Goal: Check status: Check status

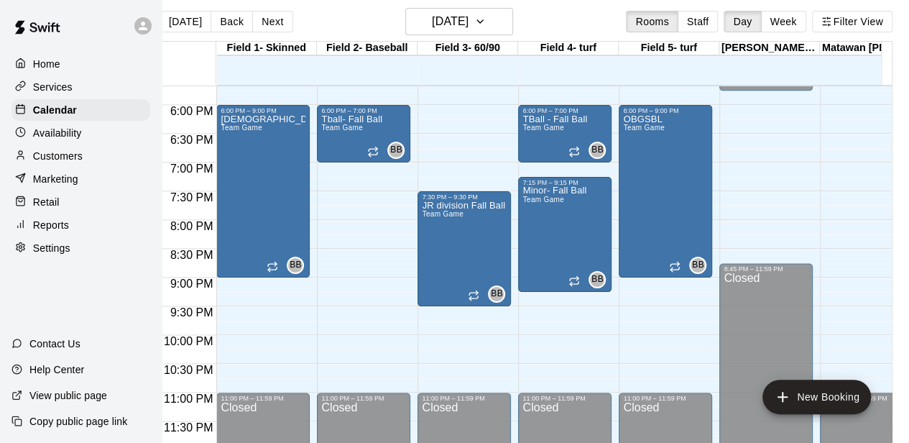
scroll to position [0, 27]
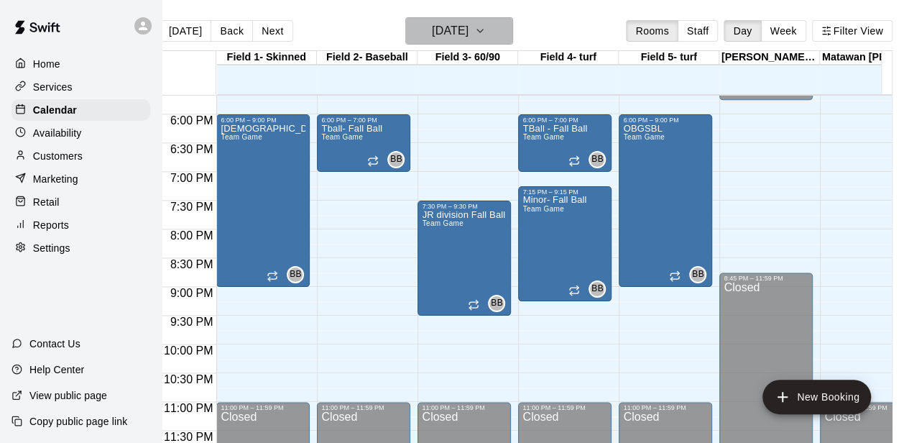
click at [486, 31] on icon "button" at bounding box center [479, 30] width 11 height 17
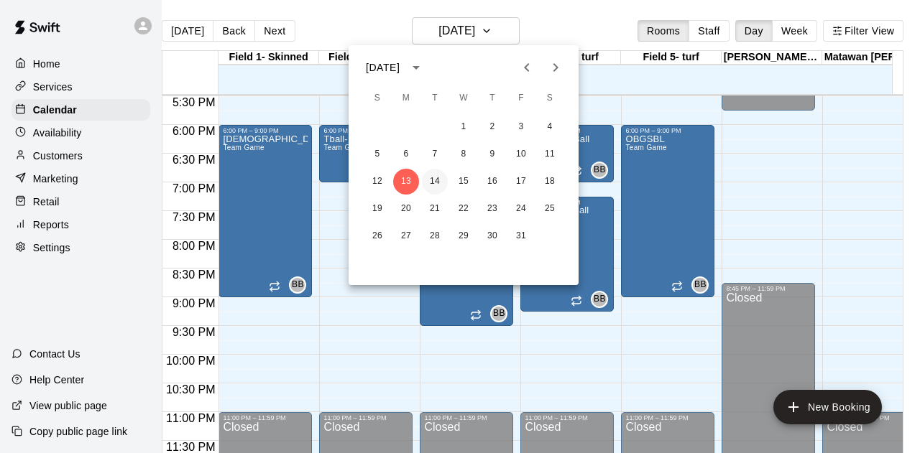
click at [440, 185] on button "14" at bounding box center [435, 182] width 26 height 26
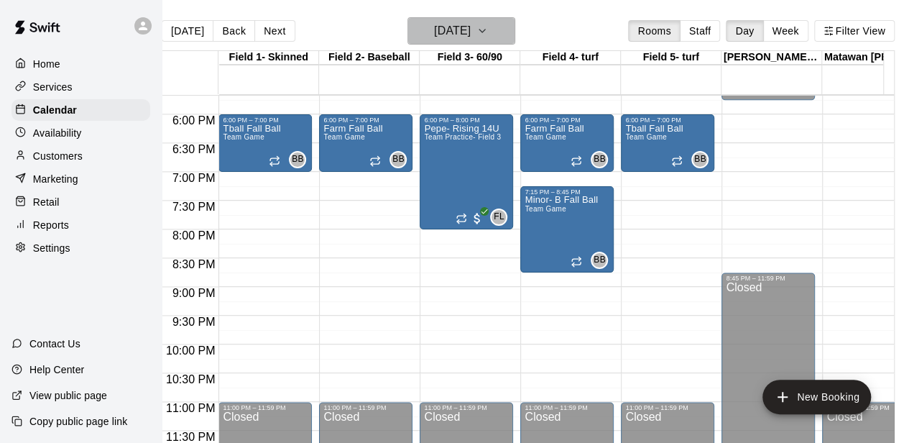
click at [488, 22] on icon "button" at bounding box center [481, 30] width 11 height 17
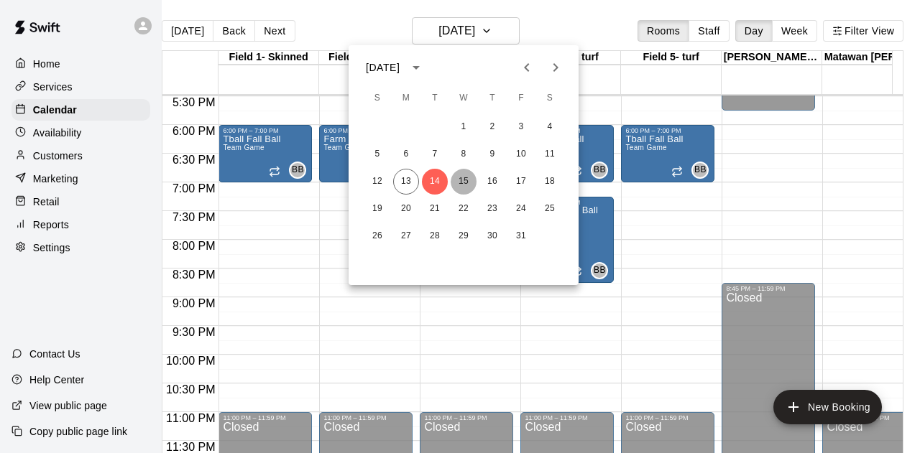
click at [460, 186] on button "15" at bounding box center [463, 182] width 26 height 26
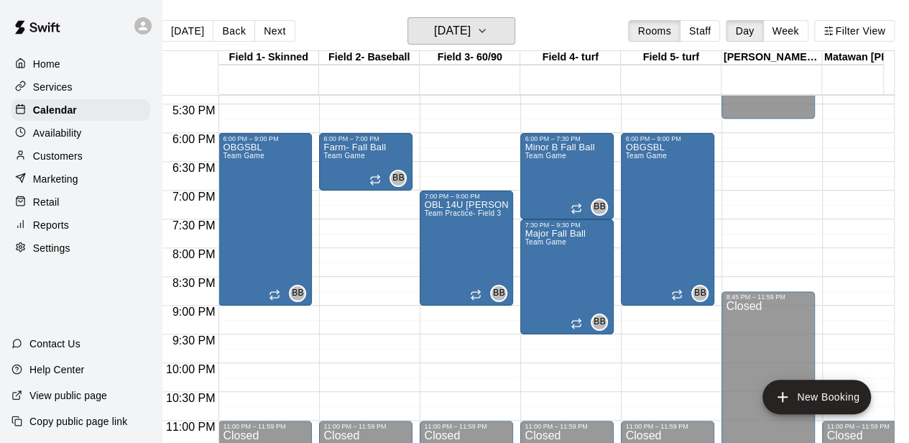
scroll to position [1016, 0]
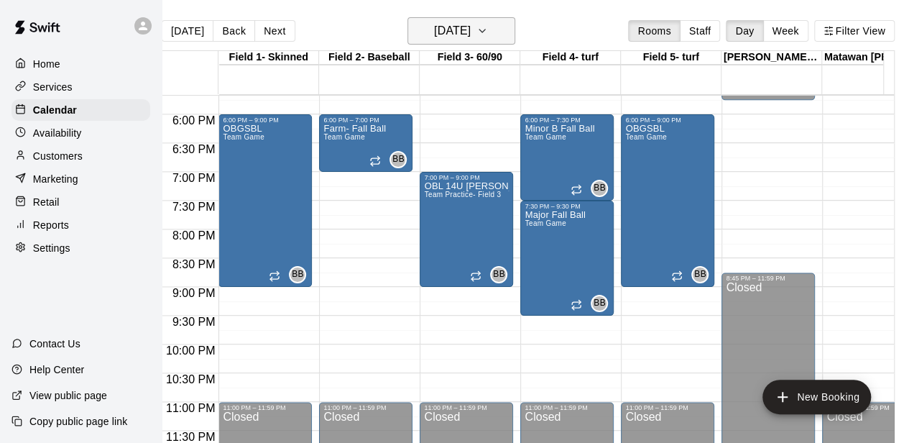
click at [488, 29] on icon "button" at bounding box center [481, 30] width 11 height 17
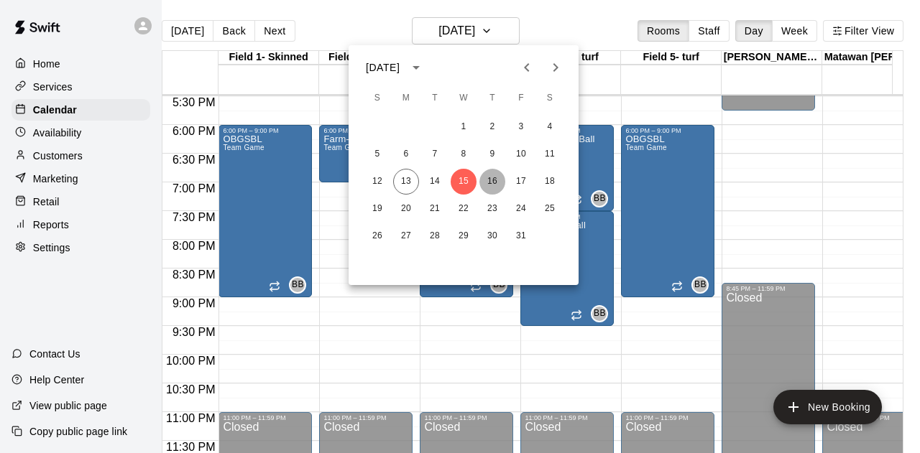
click at [494, 183] on button "16" at bounding box center [492, 182] width 26 height 26
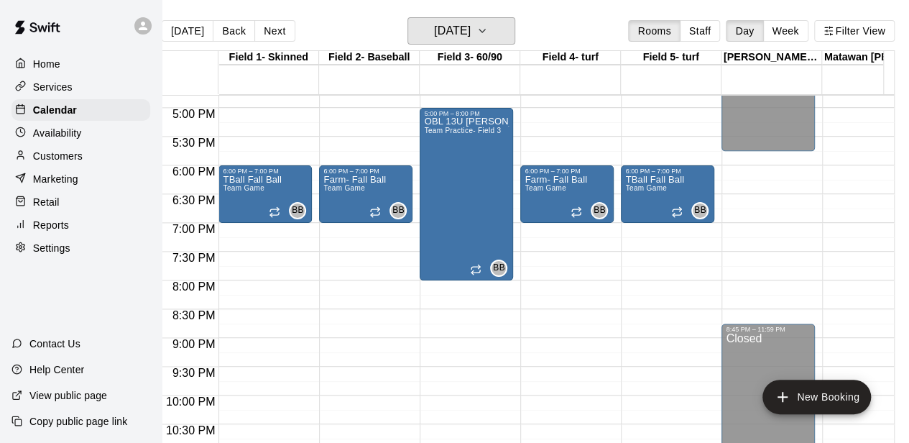
scroll to position [944, 0]
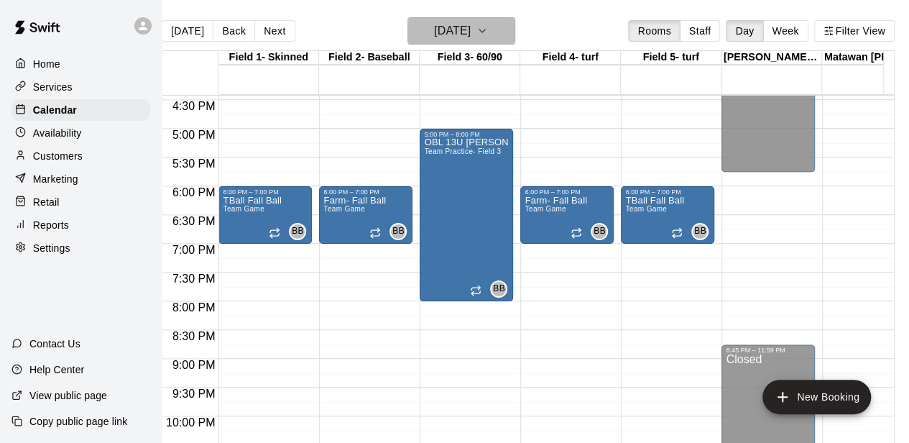
click at [488, 34] on icon "button" at bounding box center [481, 30] width 11 height 17
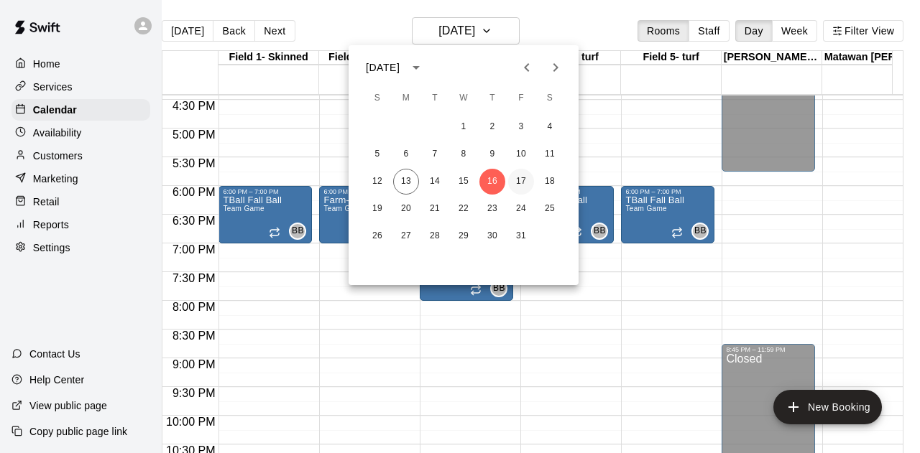
click at [515, 183] on button "17" at bounding box center [521, 182] width 26 height 26
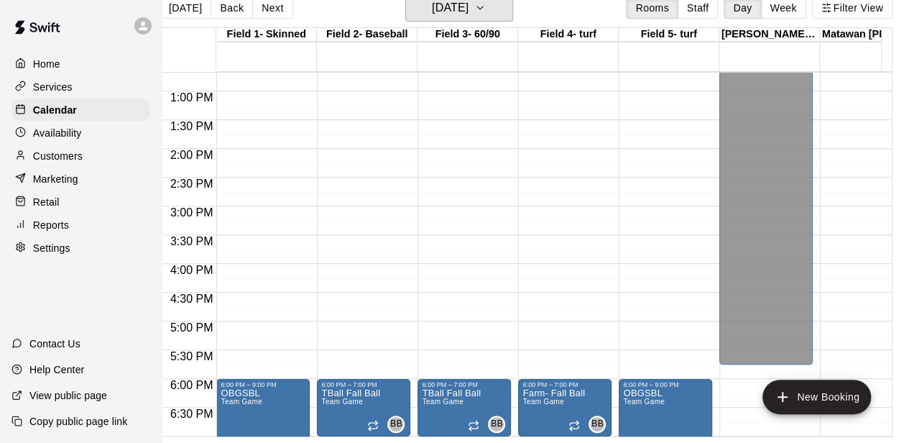
scroll to position [0, 27]
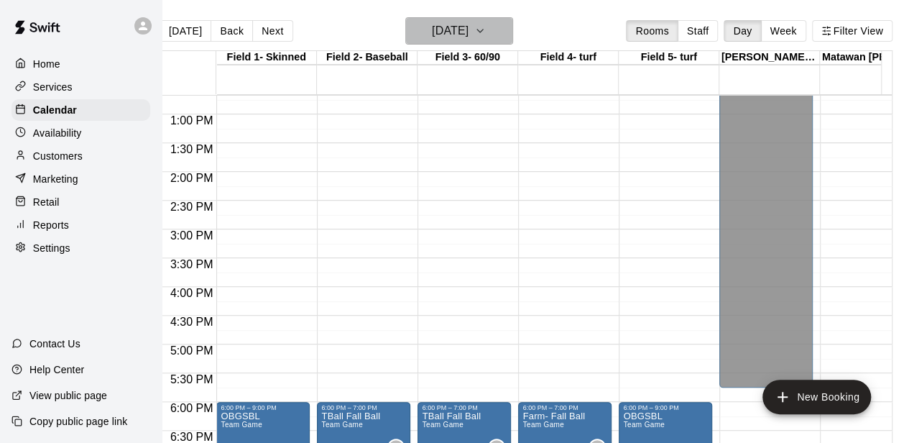
click at [486, 35] on icon "button" at bounding box center [479, 30] width 11 height 17
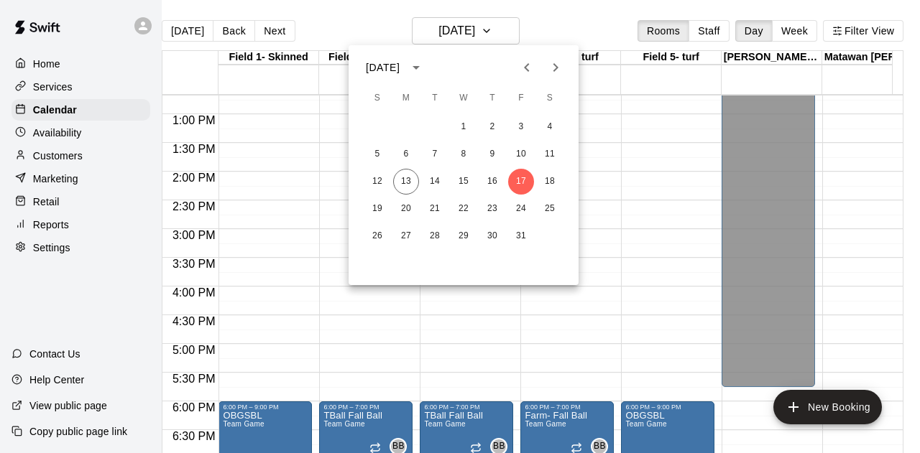
click at [274, 41] on div at bounding box center [460, 226] width 920 height 453
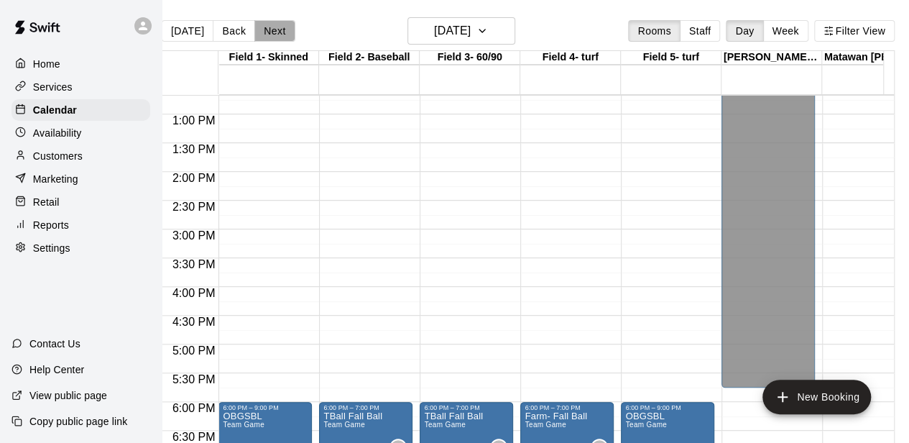
click at [274, 35] on button "Next" at bounding box center [274, 31] width 40 height 22
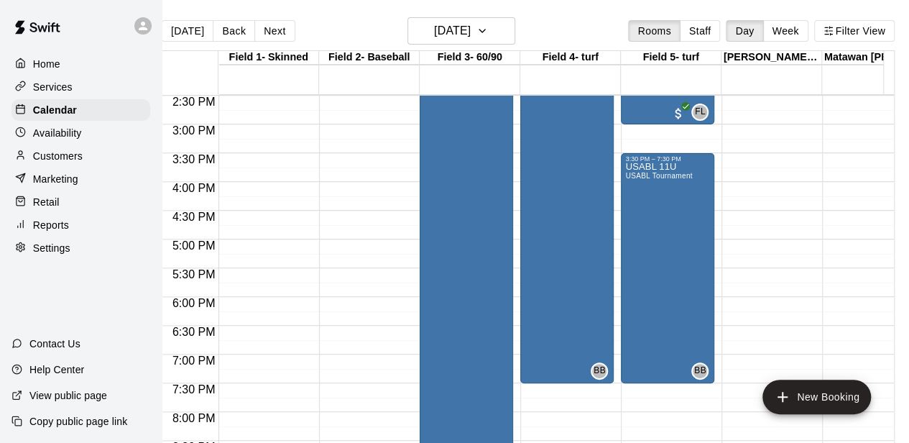
scroll to position [800, 0]
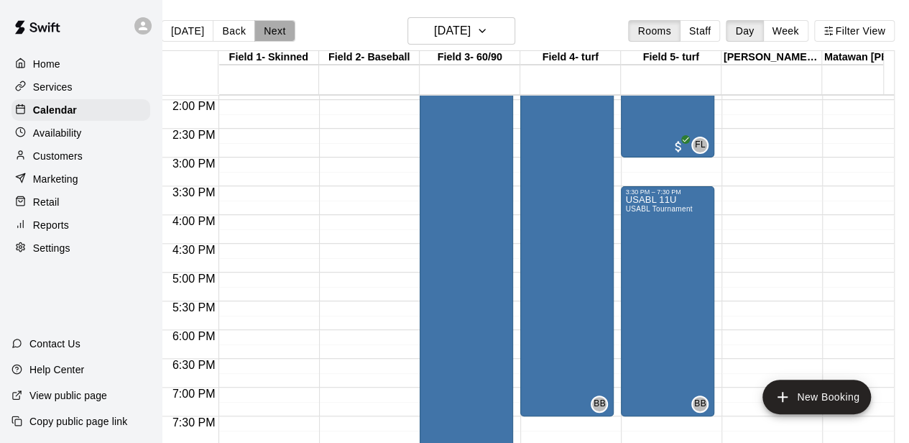
click at [279, 31] on button "Next" at bounding box center [274, 31] width 40 height 22
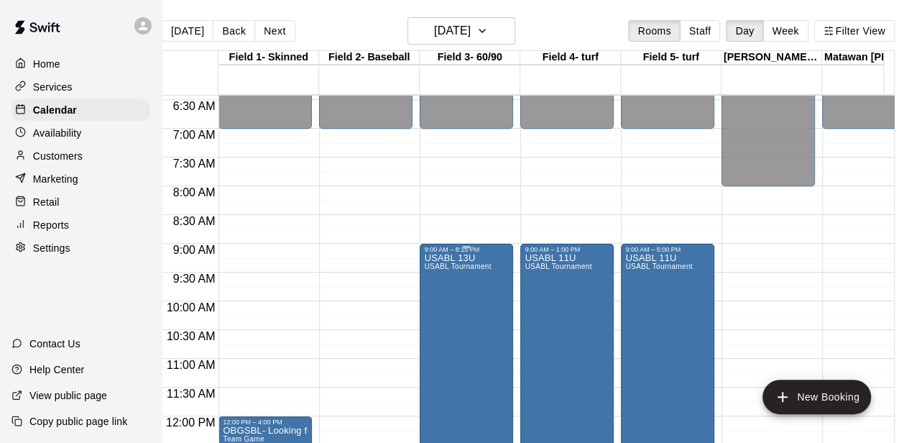
scroll to position [369, 0]
click at [269, 29] on button "Next" at bounding box center [274, 31] width 40 height 22
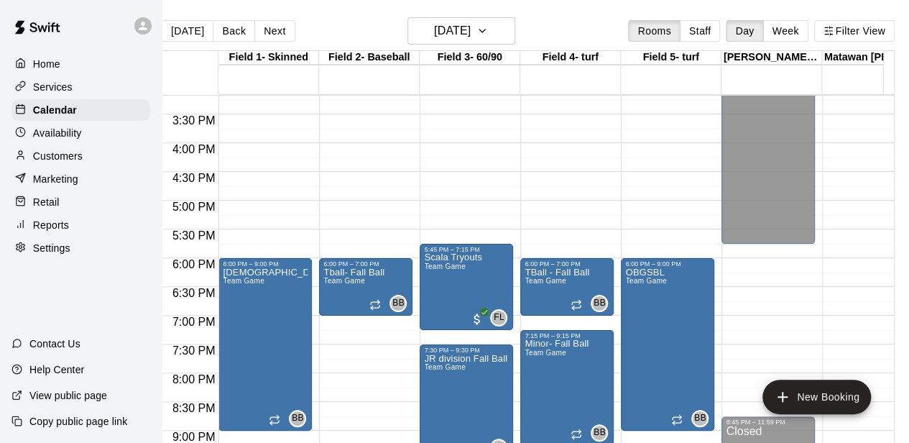
scroll to position [944, 0]
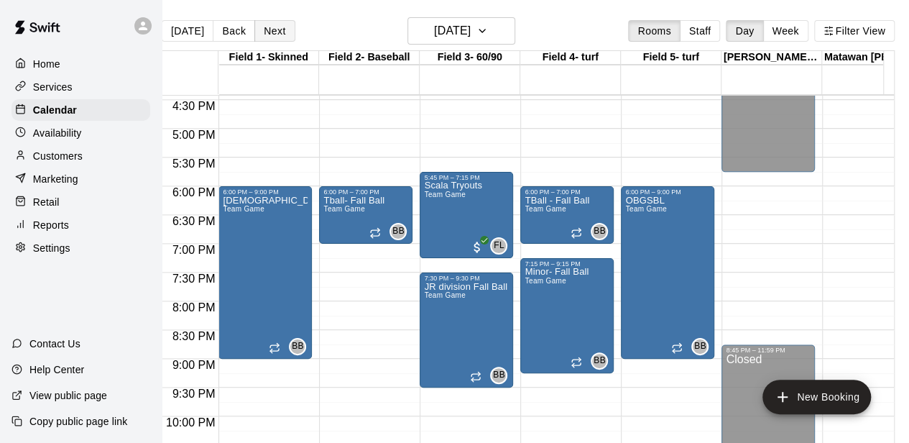
click at [261, 38] on button "Next" at bounding box center [274, 31] width 40 height 22
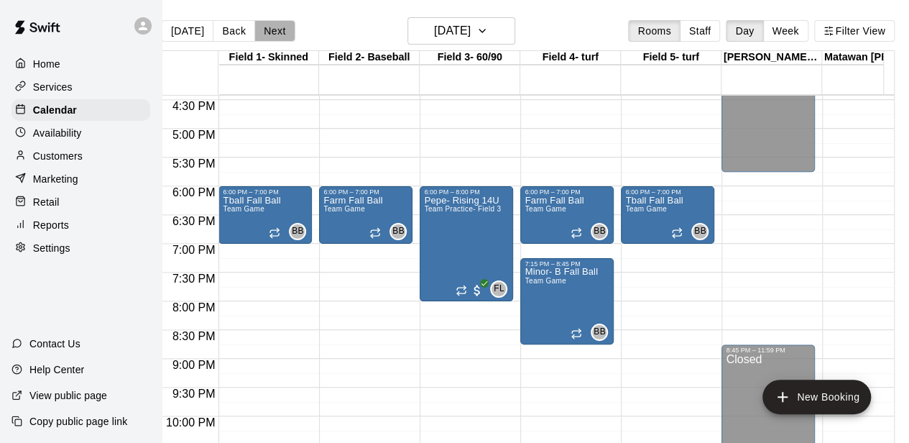
click at [264, 40] on button "Next" at bounding box center [274, 31] width 40 height 22
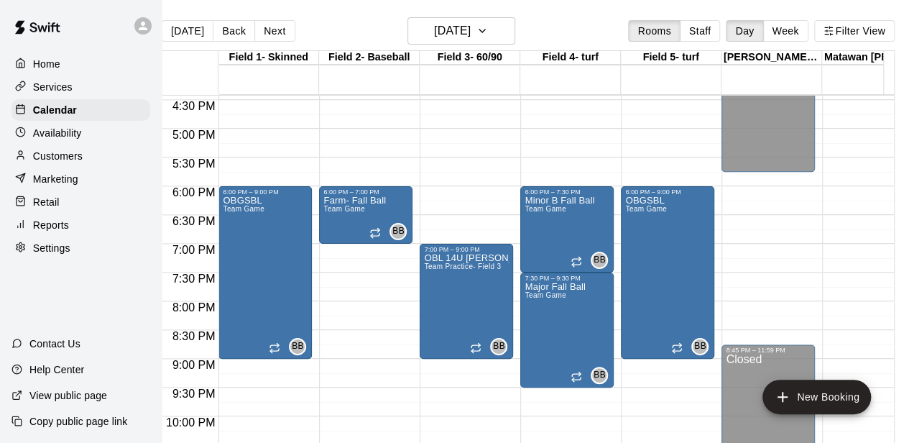
click at [264, 40] on button "Next" at bounding box center [274, 31] width 40 height 22
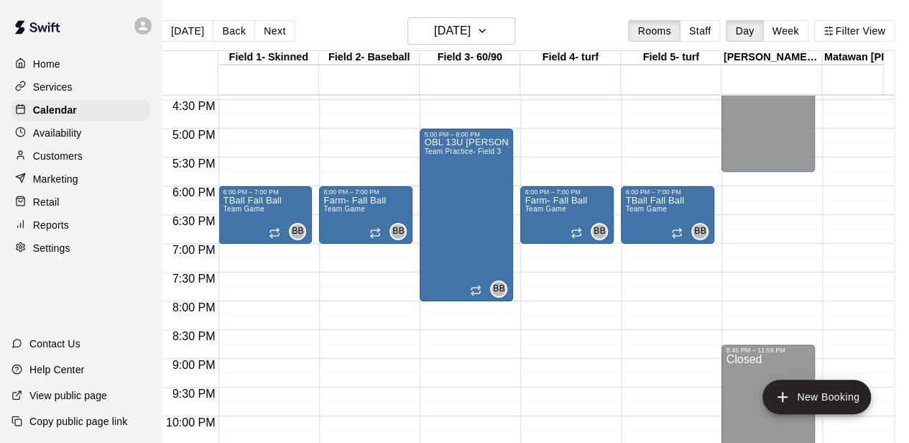
click at [264, 40] on button "Next" at bounding box center [274, 31] width 40 height 22
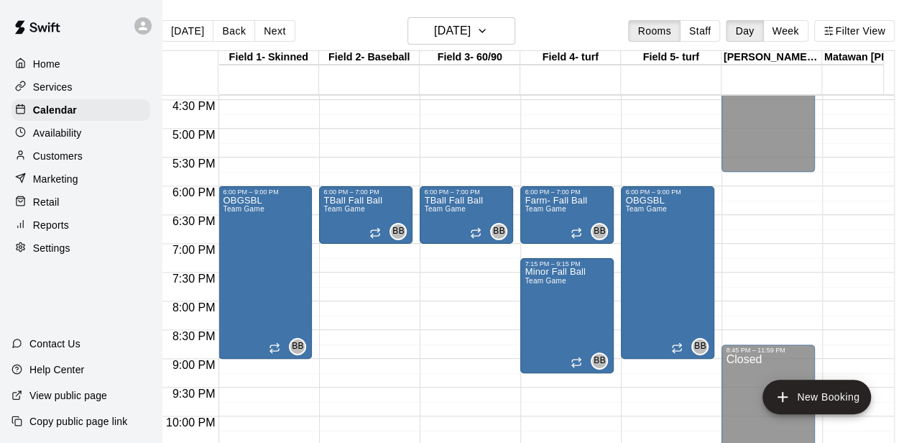
click at [267, 47] on div "[DATE] Back [DATE][DATE] Rooms Staff Day Week Filter View" at bounding box center [528, 33] width 733 height 33
click at [269, 28] on button "Next" at bounding box center [274, 31] width 40 height 22
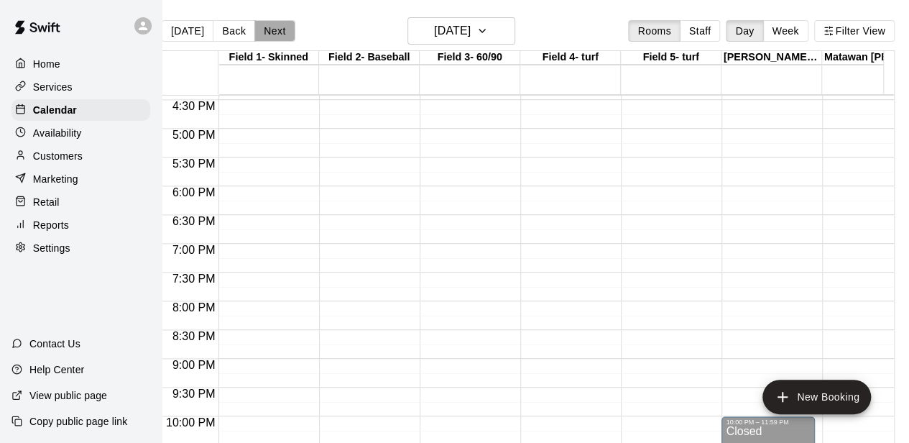
click at [269, 37] on button "Next" at bounding box center [274, 31] width 40 height 22
click at [273, 40] on button "Next" at bounding box center [274, 31] width 40 height 22
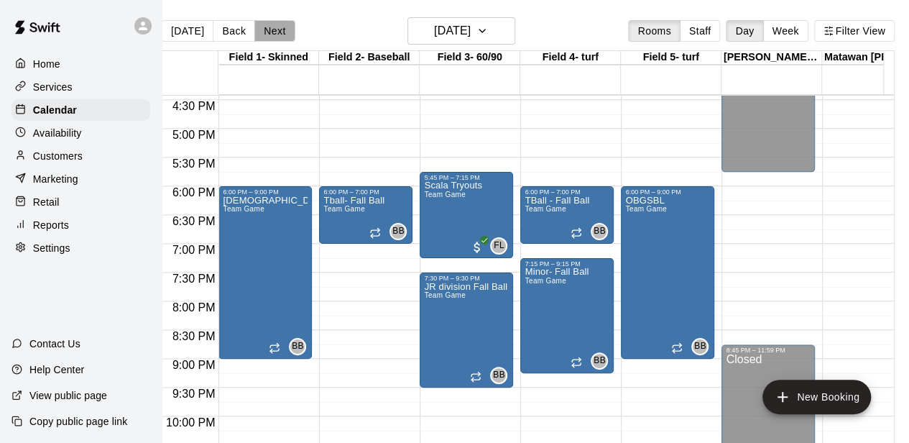
click at [266, 22] on button "Next" at bounding box center [274, 31] width 40 height 22
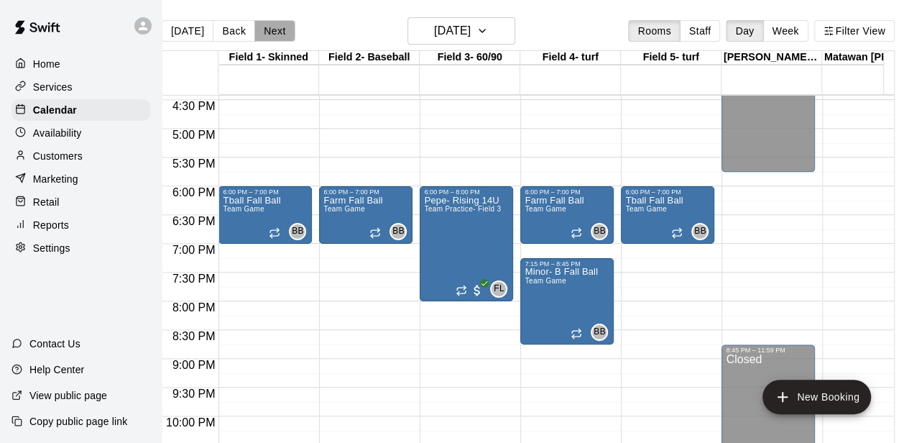
click at [270, 36] on button "Next" at bounding box center [274, 31] width 40 height 22
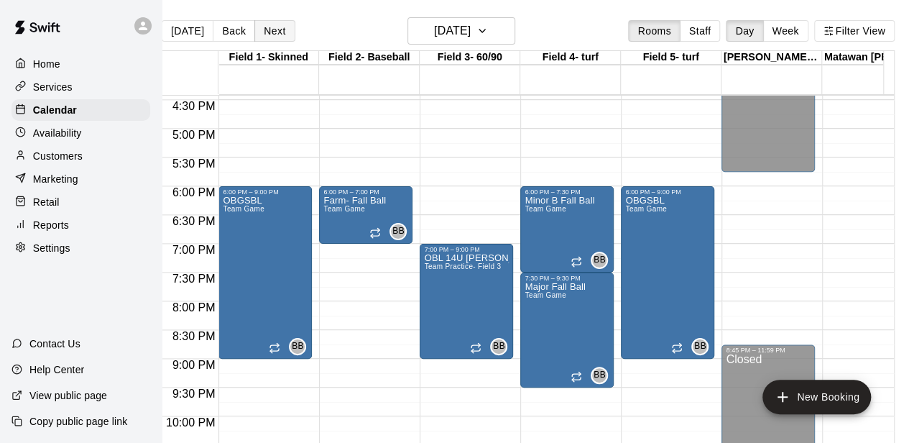
click at [274, 34] on button "Next" at bounding box center [274, 31] width 40 height 22
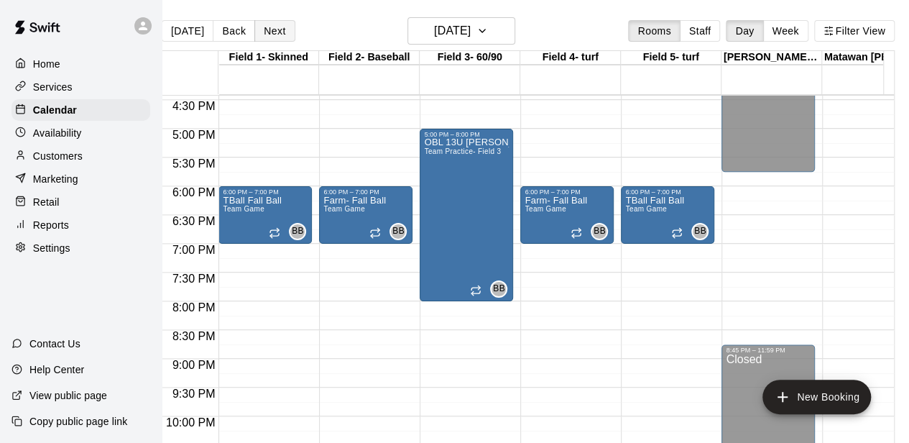
click at [274, 25] on button "Next" at bounding box center [274, 31] width 40 height 22
